Goal: Task Accomplishment & Management: Complete application form

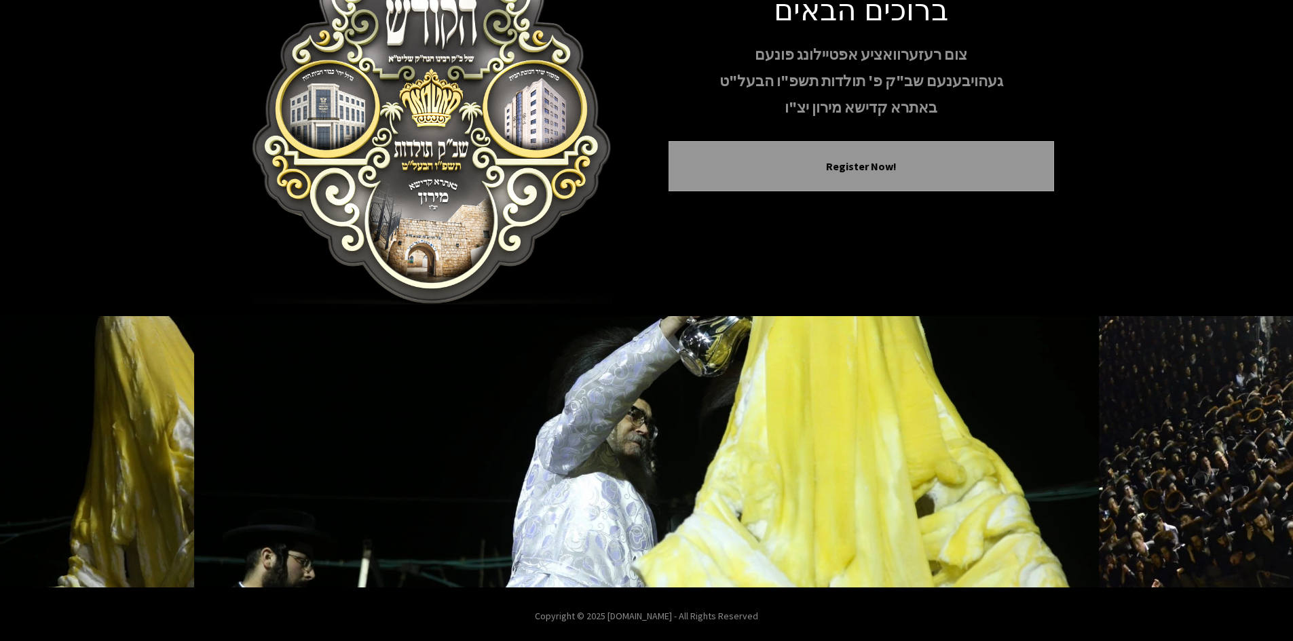
scroll to position [117, 0]
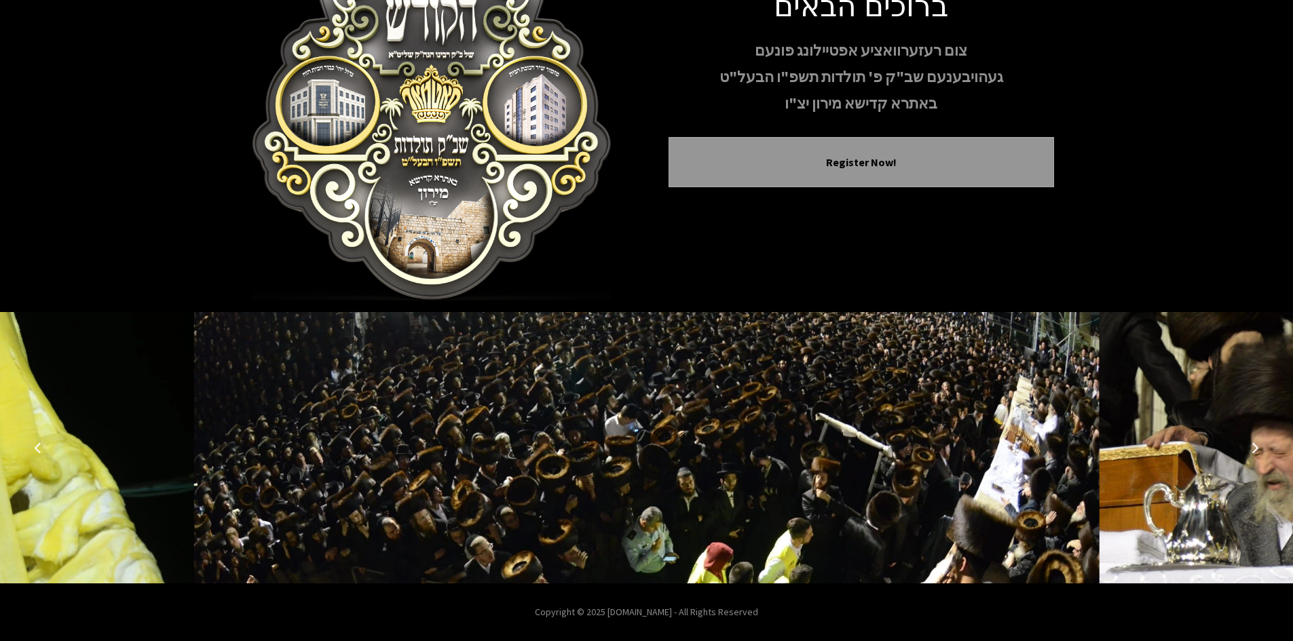
click at [1258, 447] on icon "Next image" at bounding box center [1254, 447] width 11 height 11
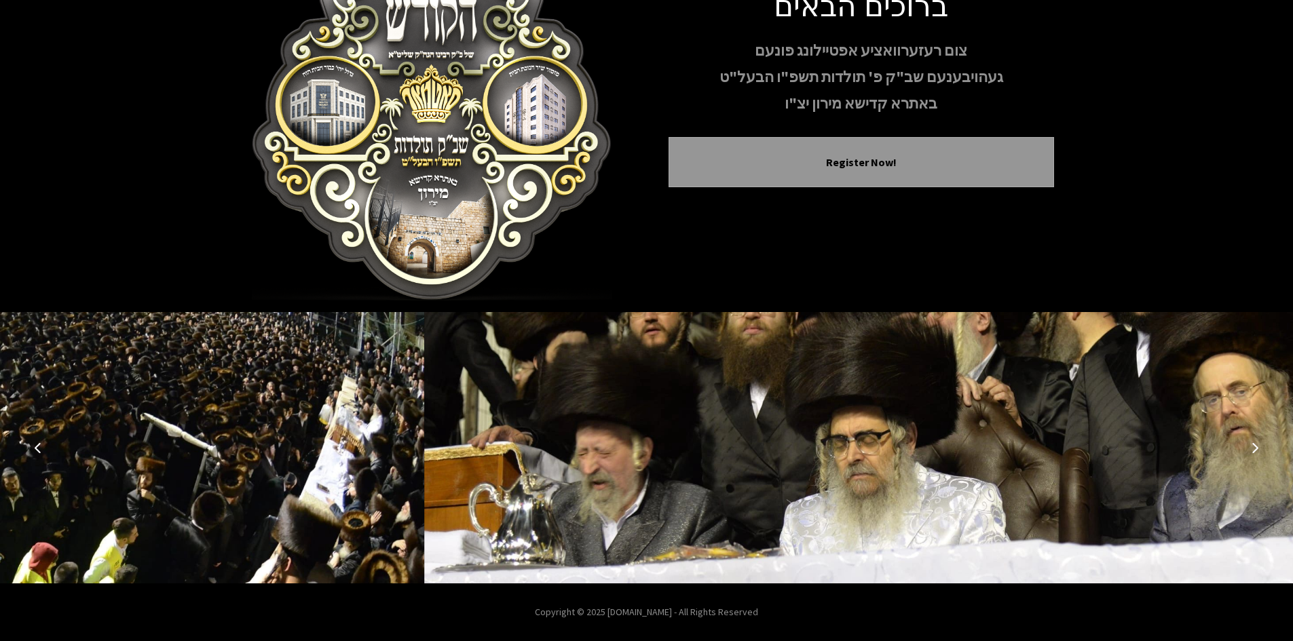
click at [1258, 447] on icon "Next image" at bounding box center [1254, 447] width 11 height 11
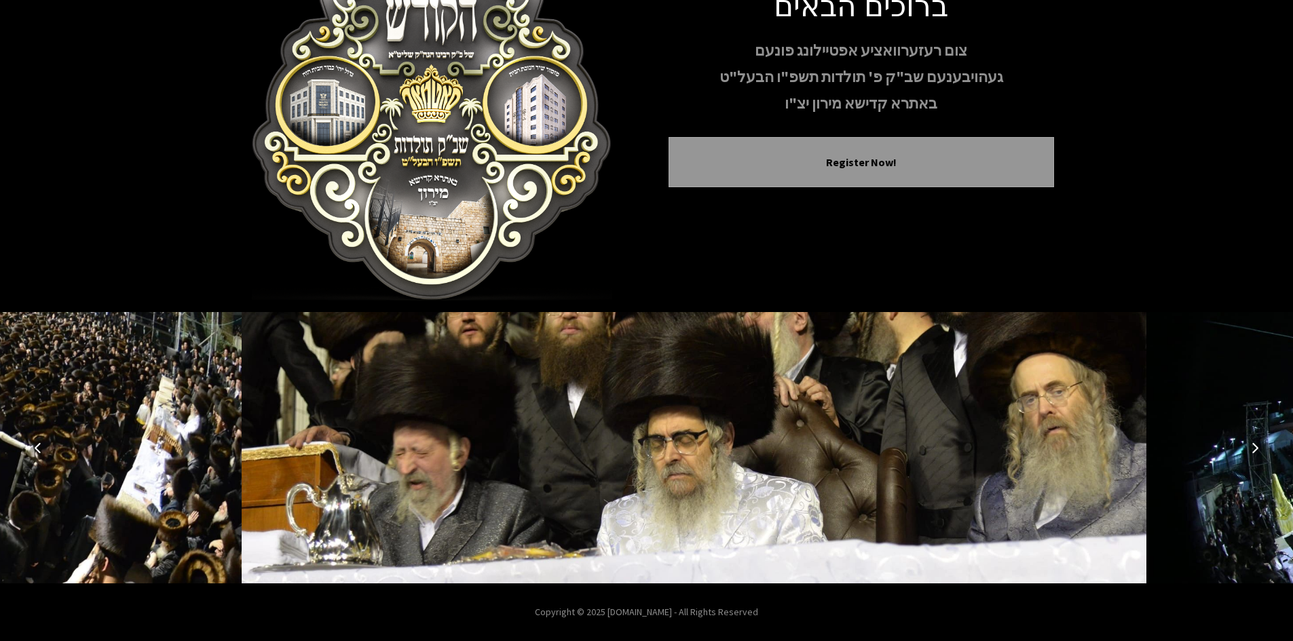
click at [1258, 447] on icon "Next image" at bounding box center [1254, 447] width 11 height 11
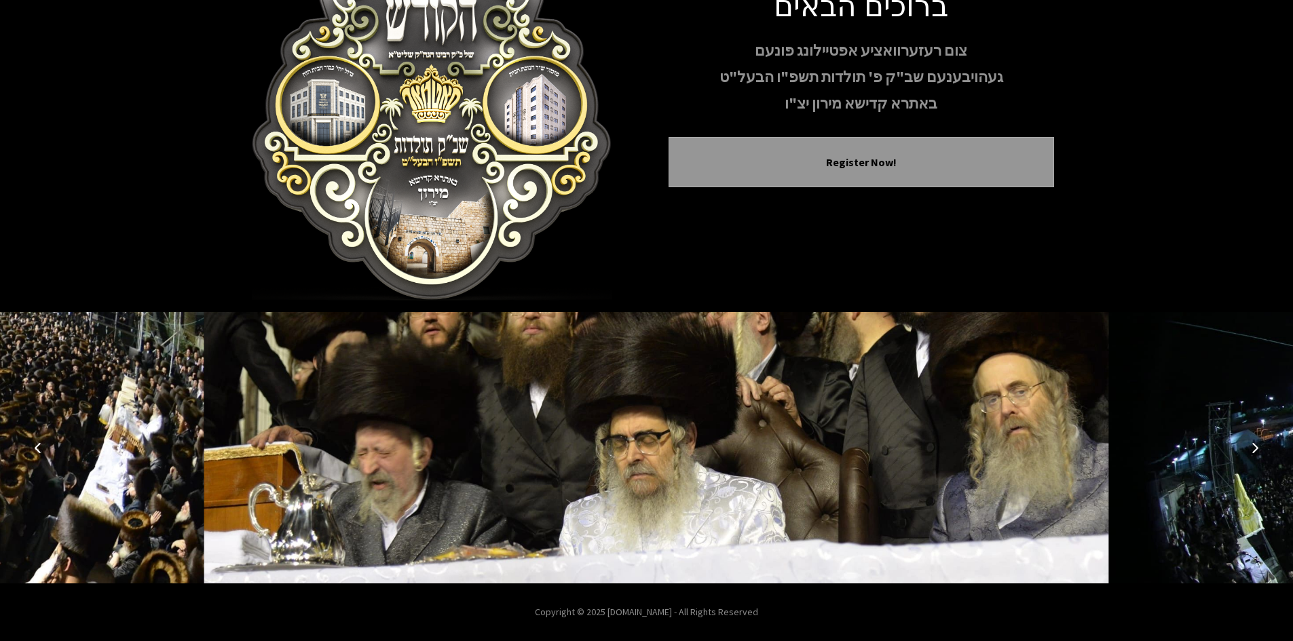
click at [1258, 447] on icon "Next image" at bounding box center [1254, 447] width 11 height 11
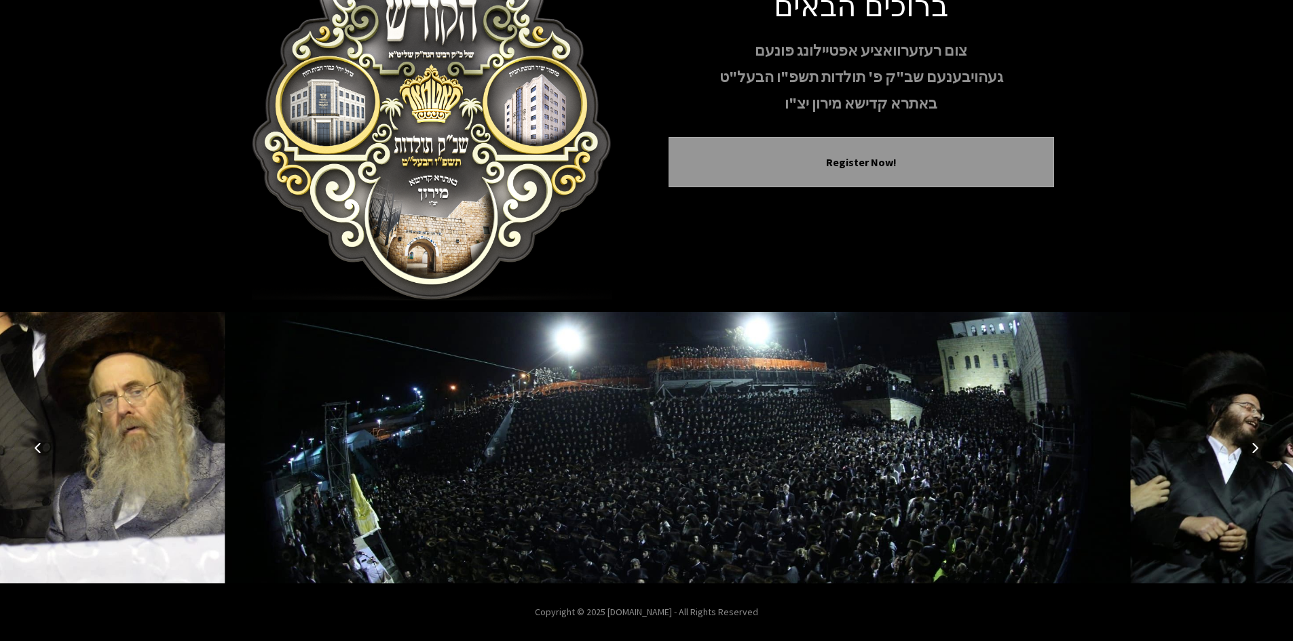
click at [1258, 447] on icon "Next image" at bounding box center [1254, 447] width 11 height 11
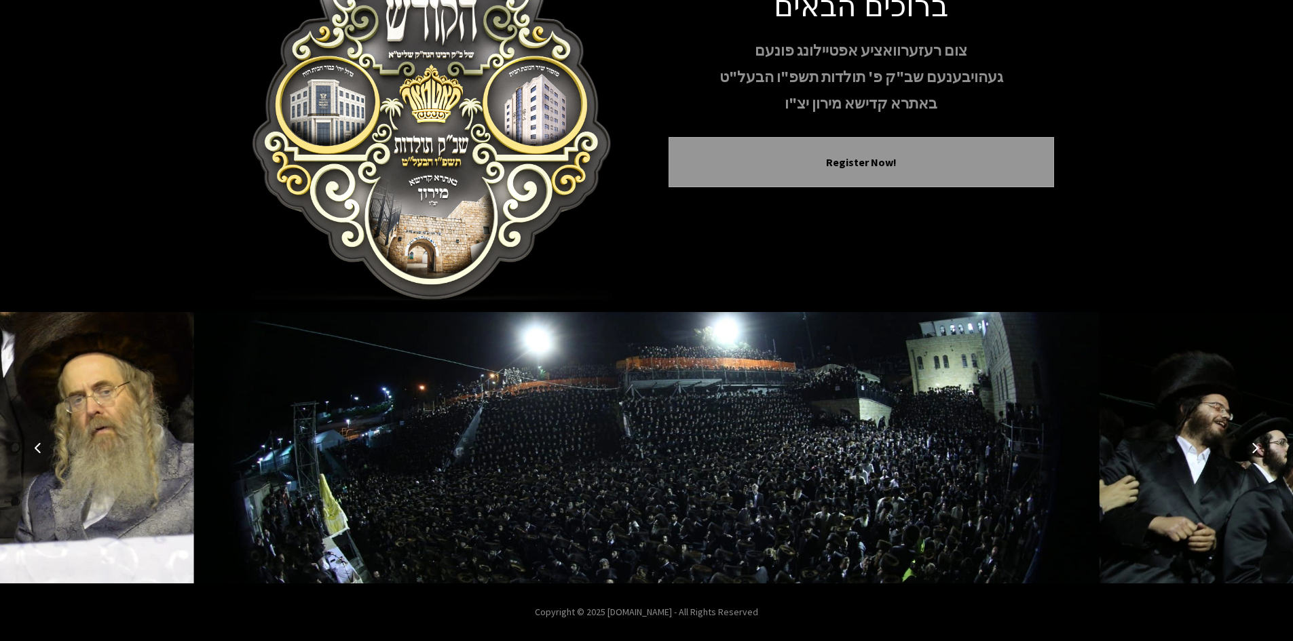
click at [1258, 447] on icon "Next image" at bounding box center [1254, 447] width 11 height 11
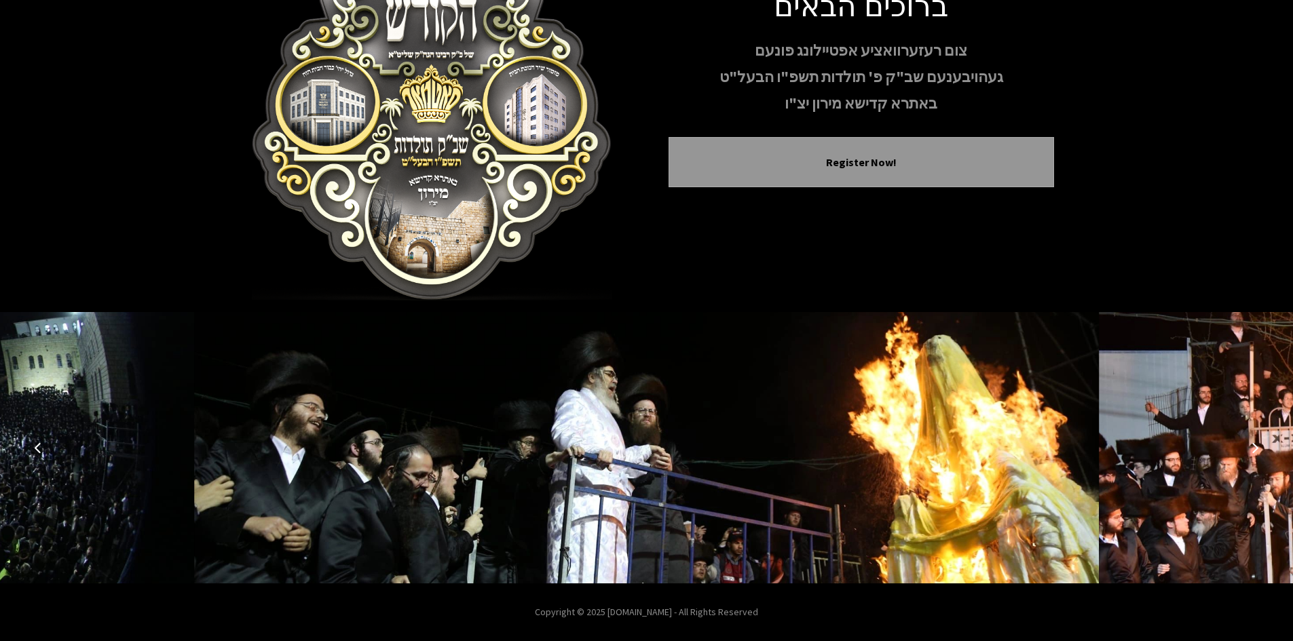
click at [1258, 447] on icon "Next image" at bounding box center [1254, 447] width 11 height 11
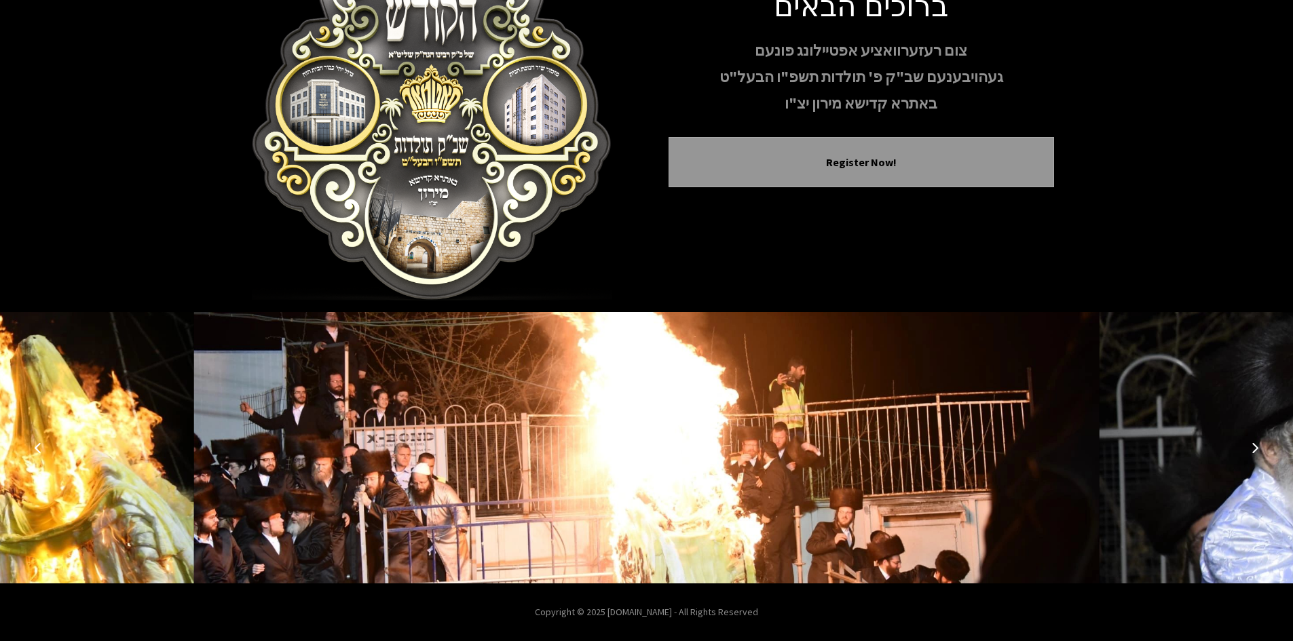
click at [1258, 447] on icon "Next image" at bounding box center [1254, 447] width 11 height 11
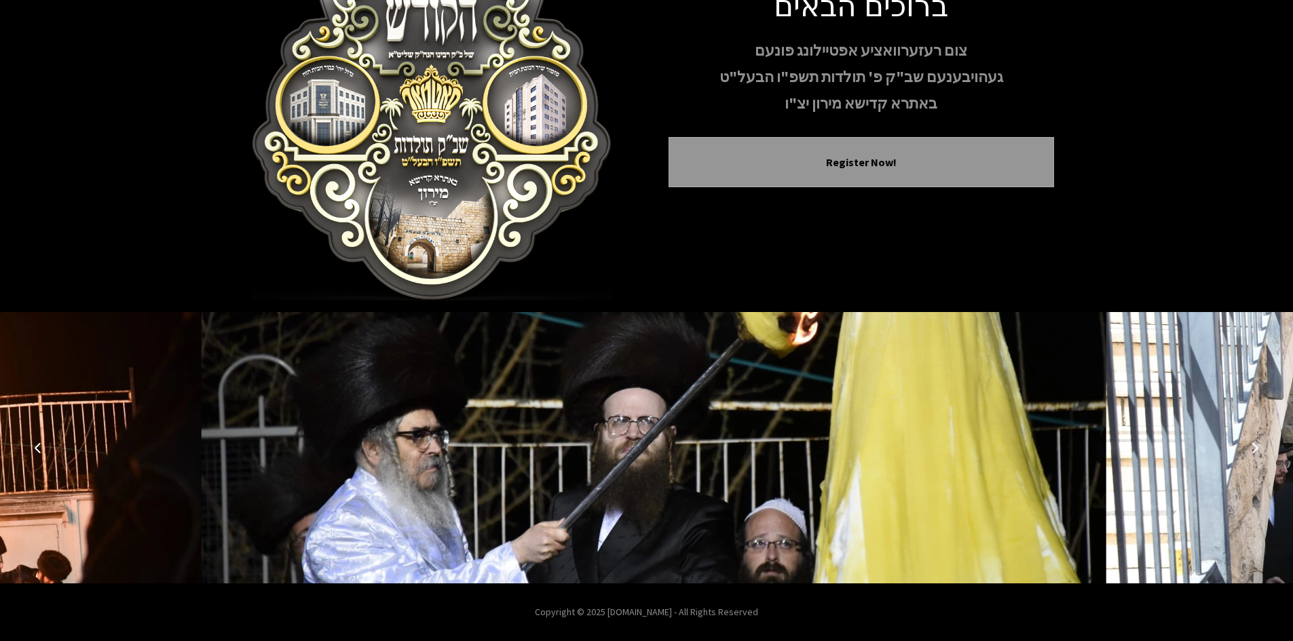
click at [1258, 447] on icon "Next image" at bounding box center [1254, 447] width 11 height 11
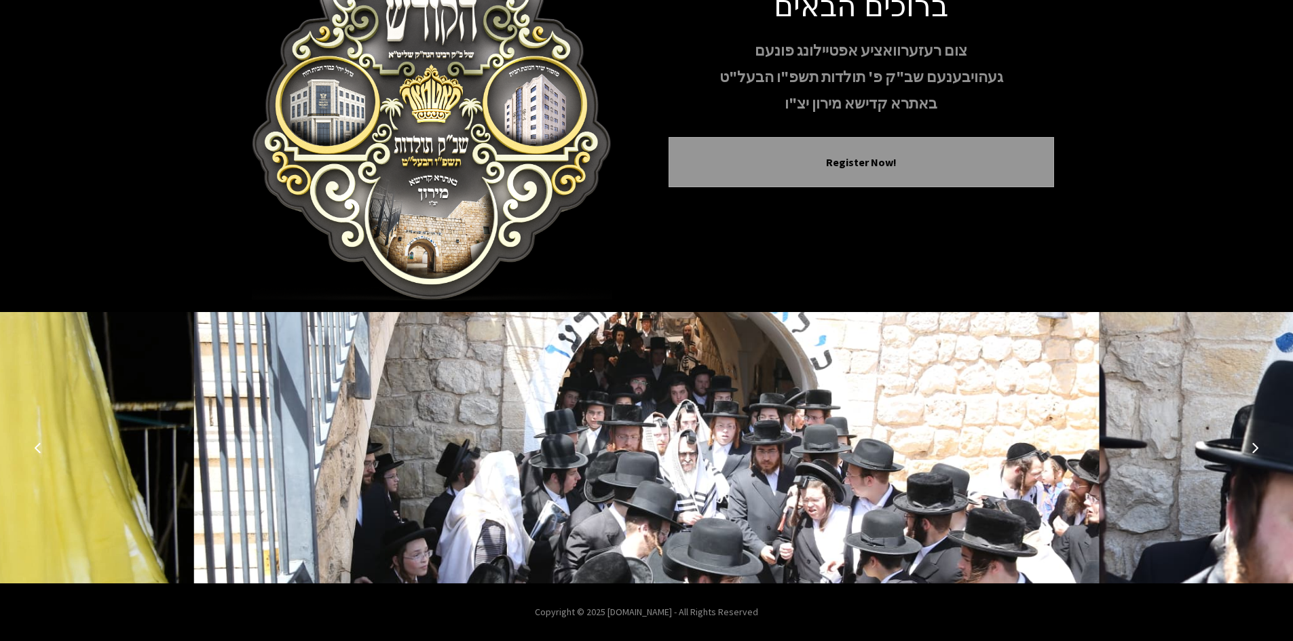
click at [1258, 447] on icon "Next image" at bounding box center [1254, 447] width 11 height 11
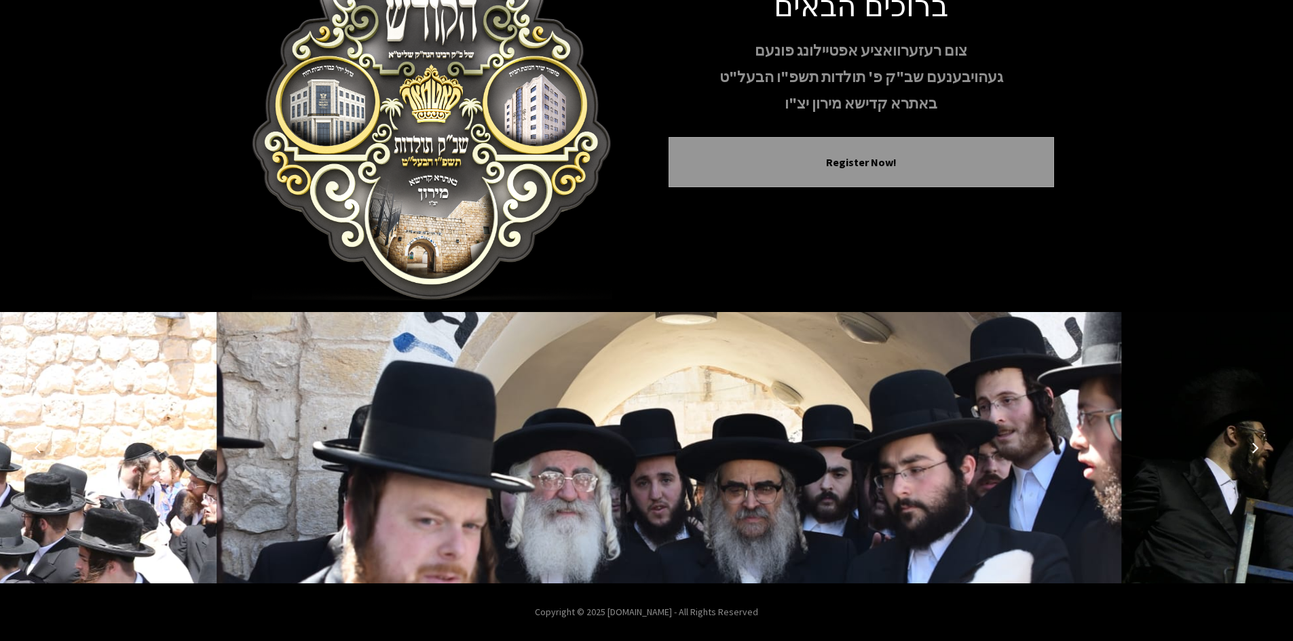
click at [1258, 447] on icon "Next image" at bounding box center [1254, 447] width 11 height 11
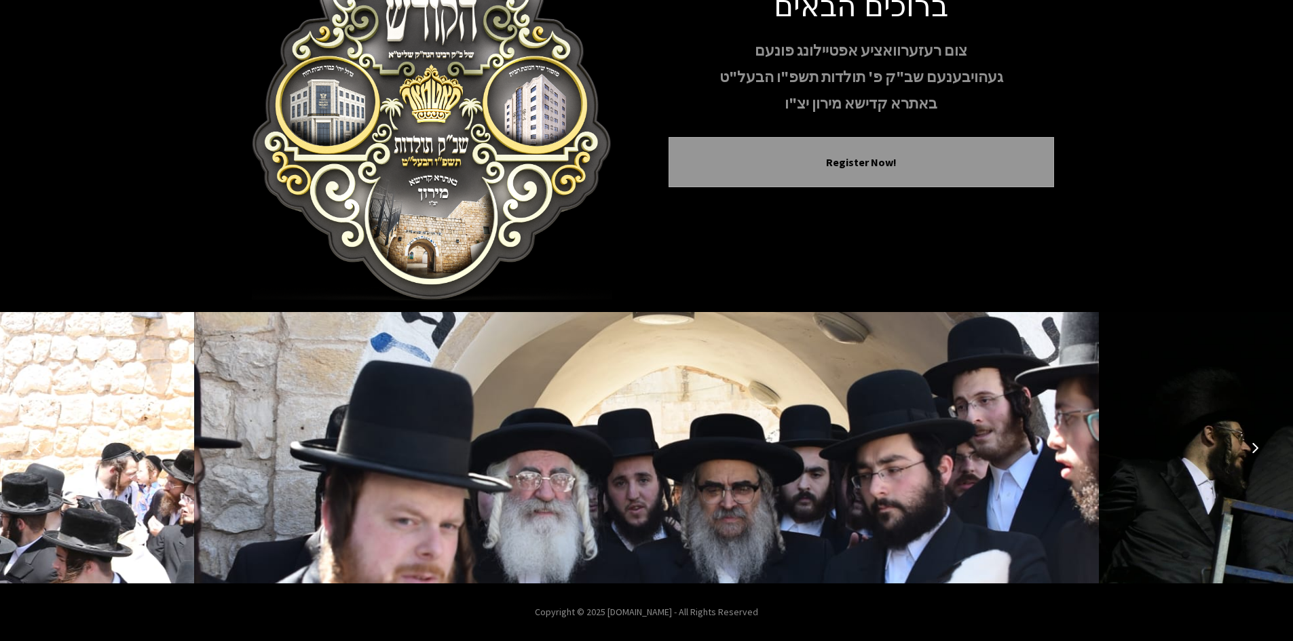
click at [1258, 447] on icon "Next image" at bounding box center [1254, 447] width 11 height 11
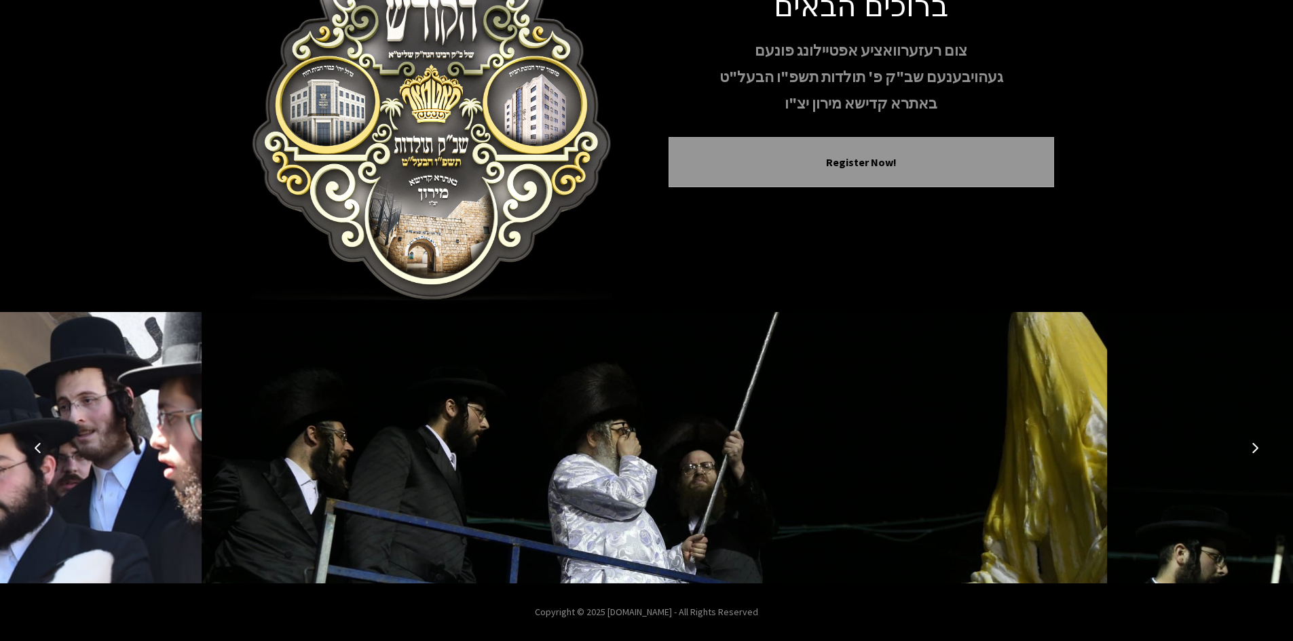
click at [1258, 447] on icon "Next image" at bounding box center [1254, 447] width 11 height 11
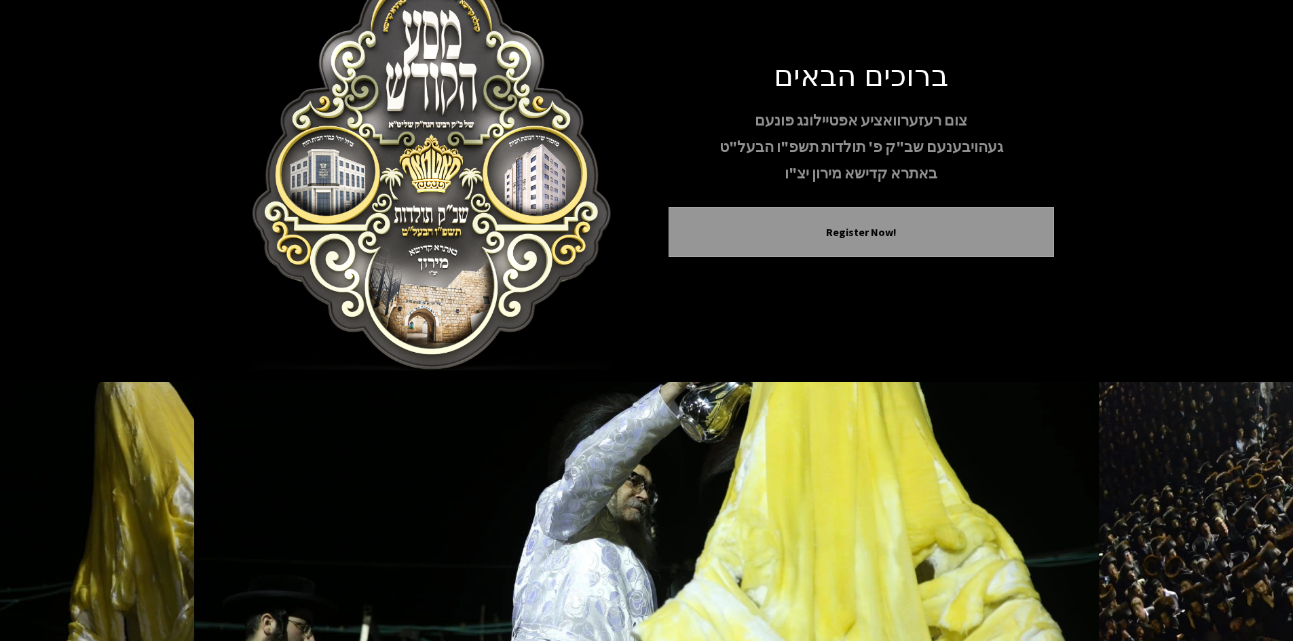
scroll to position [0, 0]
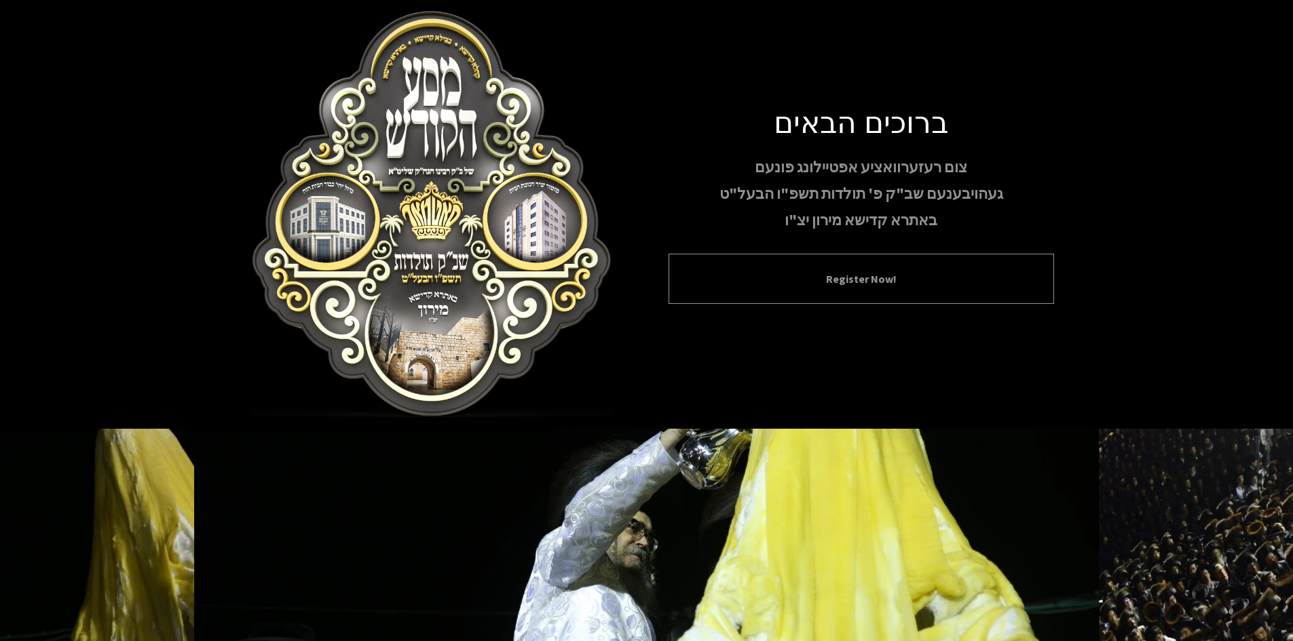
click at [858, 279] on button "Register Now!" at bounding box center [860, 279] width 351 height 16
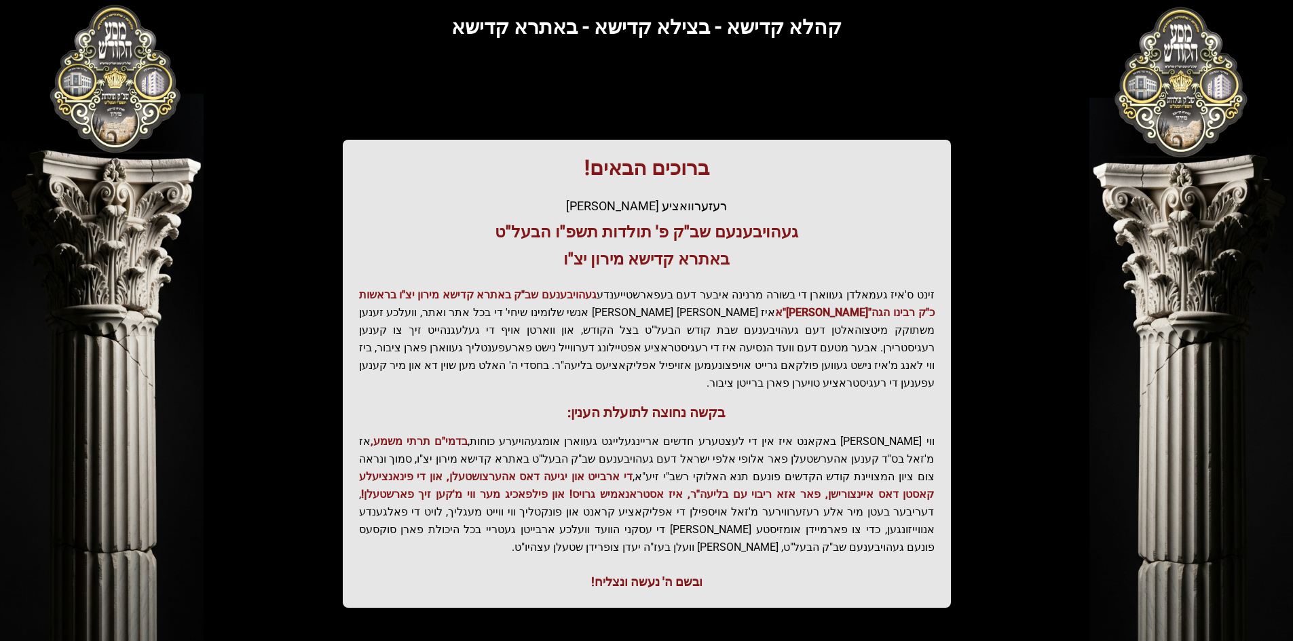
scroll to position [145, 0]
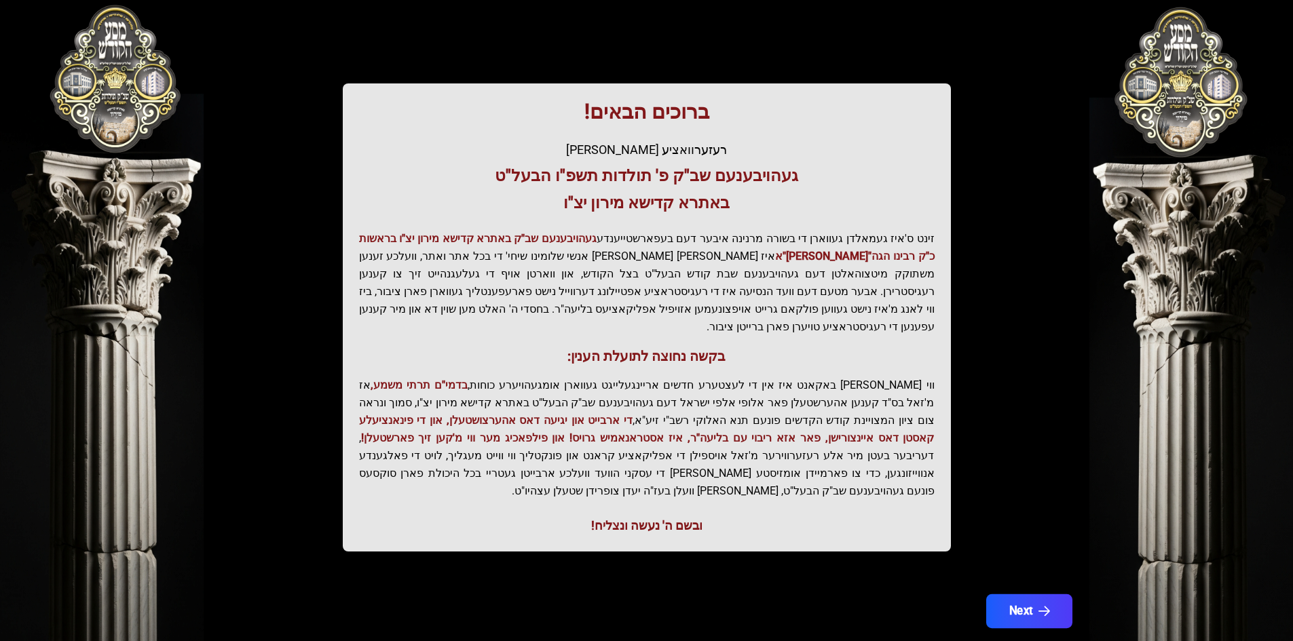
click at [1010, 594] on button "Next" at bounding box center [1028, 611] width 86 height 34
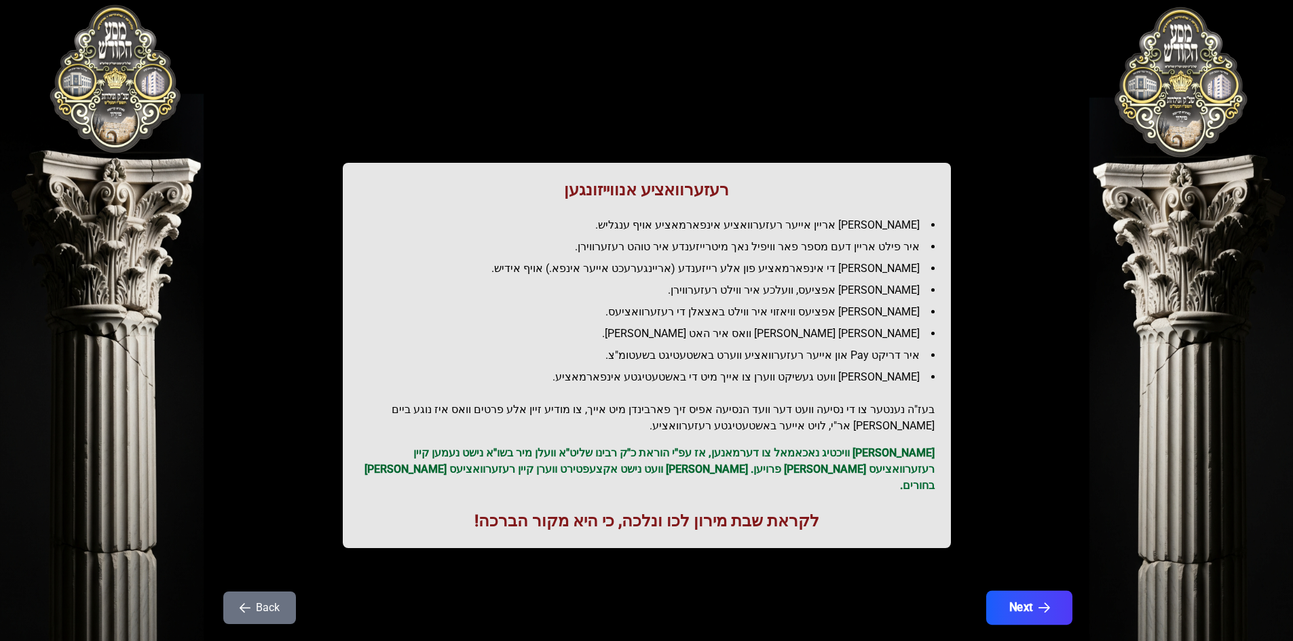
click at [1023, 591] on button "Next" at bounding box center [1028, 608] width 86 height 34
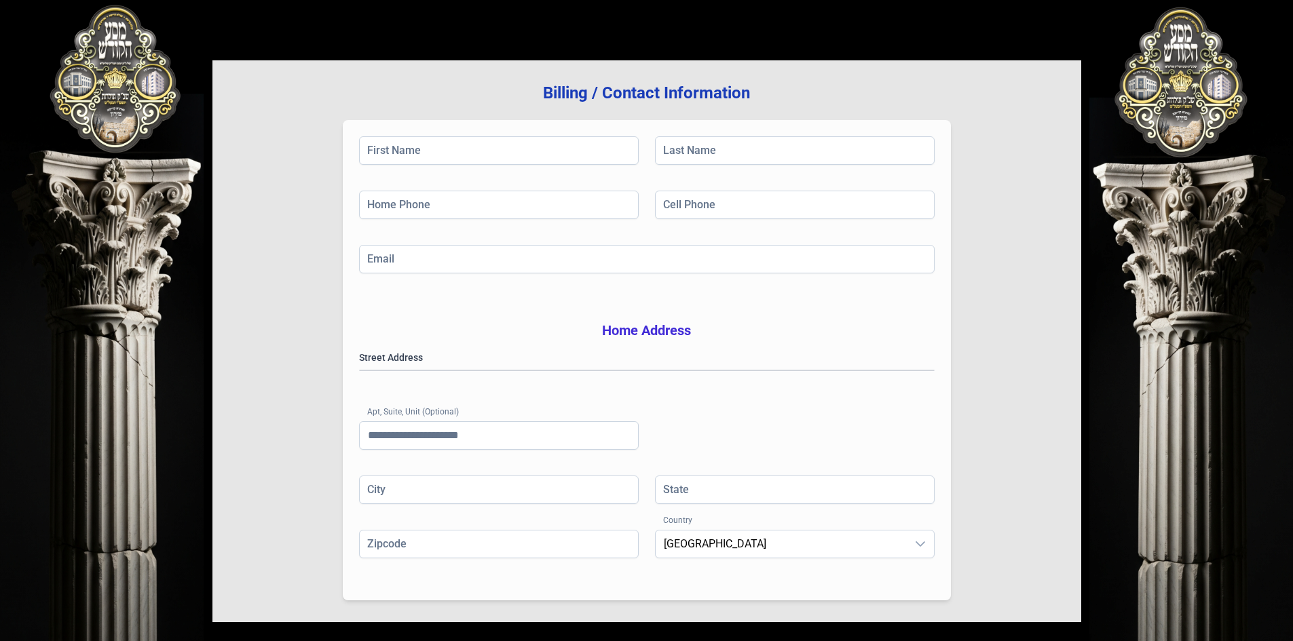
scroll to position [199, 0]
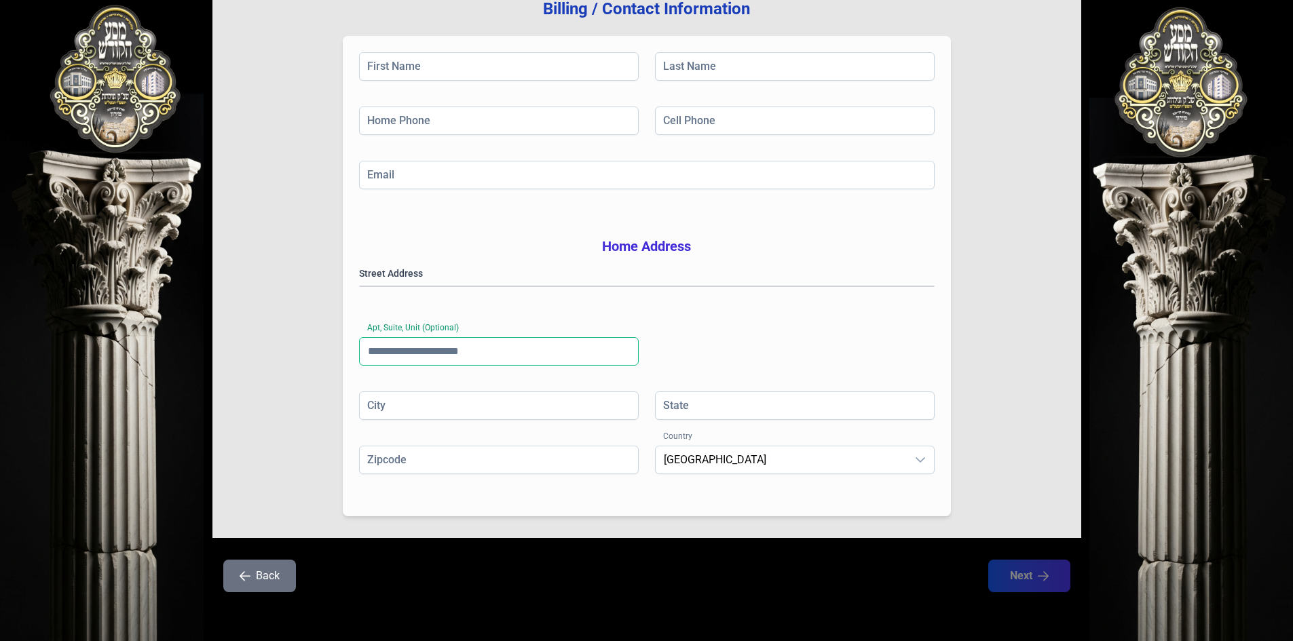
click at [451, 347] on input "Apt, Suite, Unit (Optional)" at bounding box center [499, 351] width 280 height 28
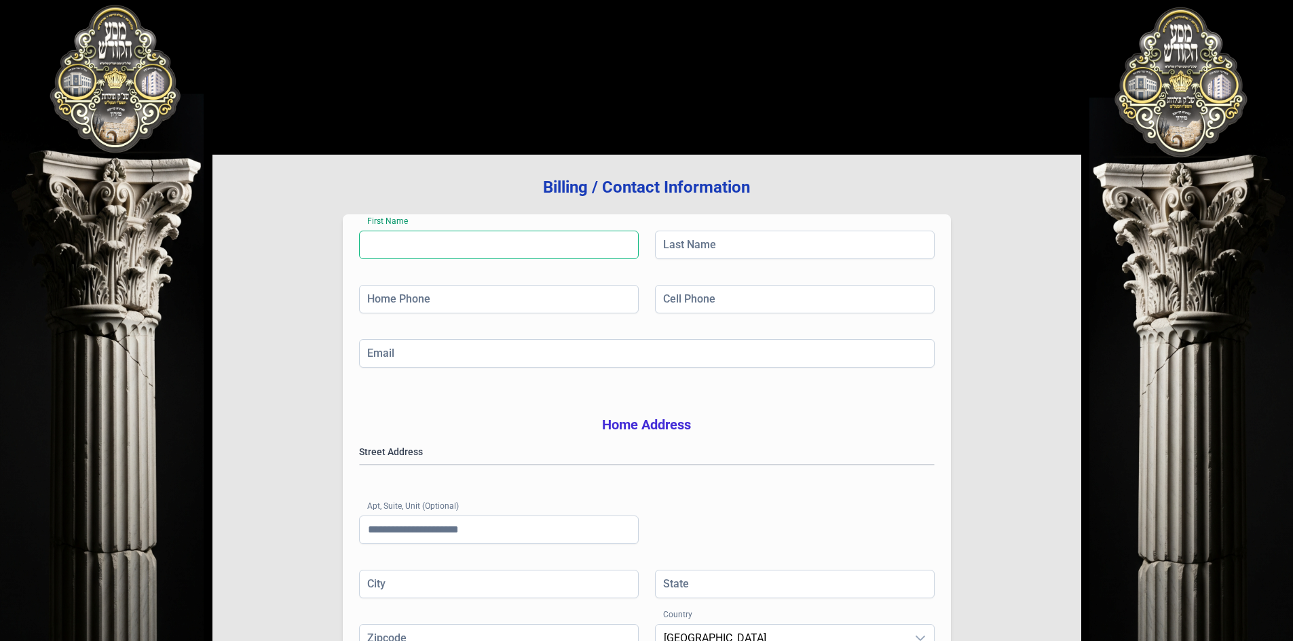
click at [496, 250] on input "First Name" at bounding box center [499, 245] width 280 height 28
